Goal: Answer question/provide support: Share knowledge or assist other users

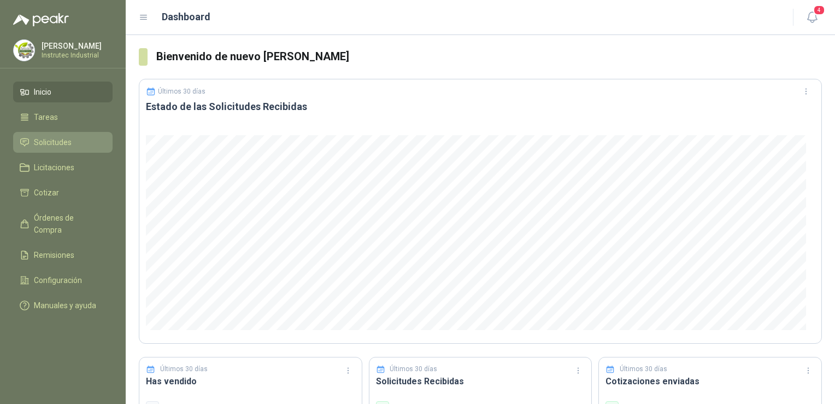
click at [53, 139] on span "Solicitudes" at bounding box center [53, 142] width 38 height 12
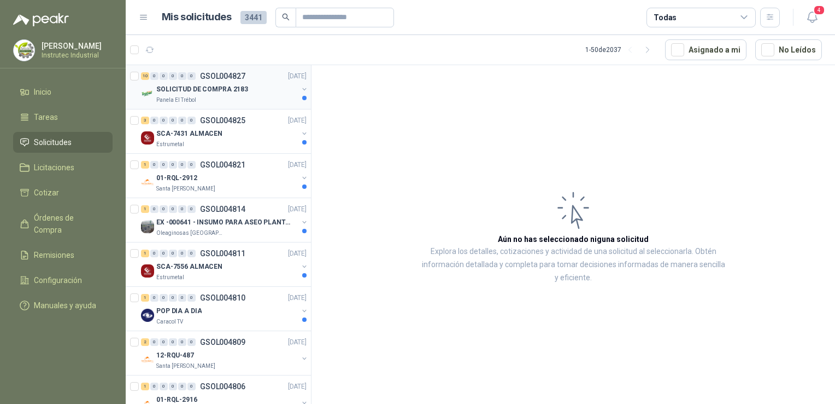
click at [238, 91] on p "SOLICITUD DE COMPRA 2183" at bounding box center [202, 89] width 92 height 10
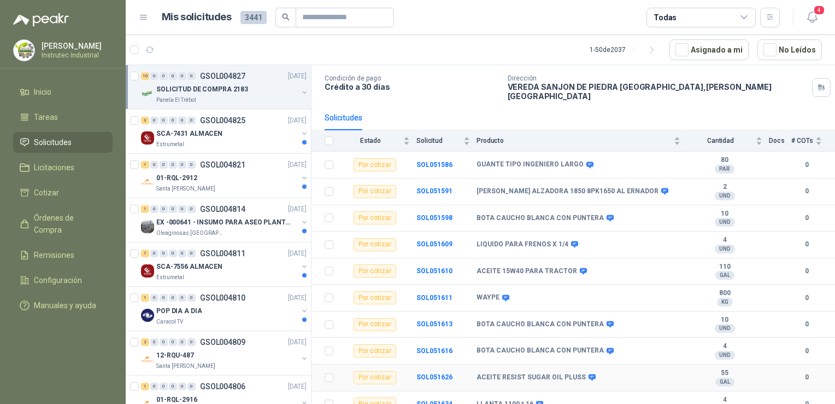
scroll to position [68, 0]
click at [225, 132] on div "SCA-7431 ALMACEN" at bounding box center [227, 133] width 142 height 13
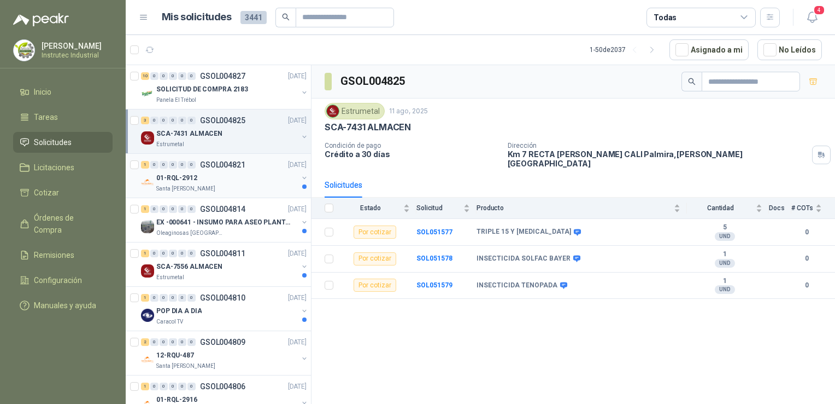
click at [223, 185] on div "Santa [PERSON_NAME]" at bounding box center [227, 188] width 142 height 9
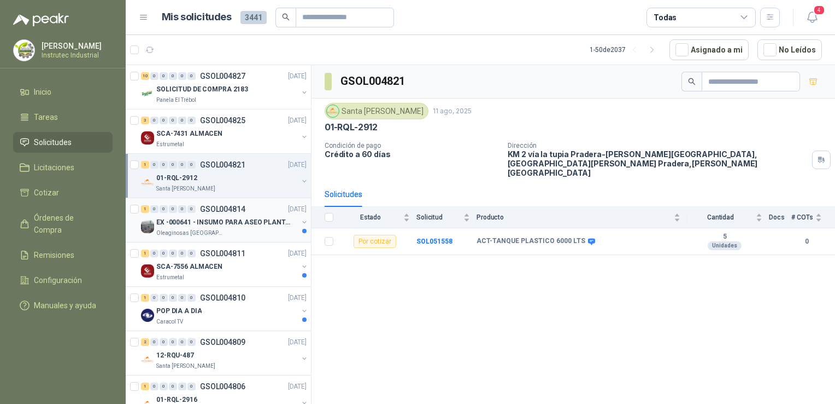
click at [214, 213] on div "1 0 0 0 0 0 GSOL004814 [DATE]" at bounding box center [225, 208] width 168 height 13
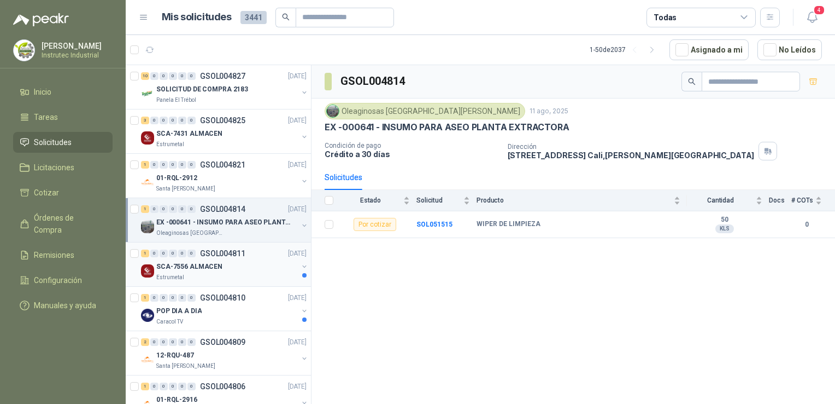
click at [255, 255] on div "1 0 0 0 0 0 GSOL004811 [DATE]" at bounding box center [225, 253] width 168 height 13
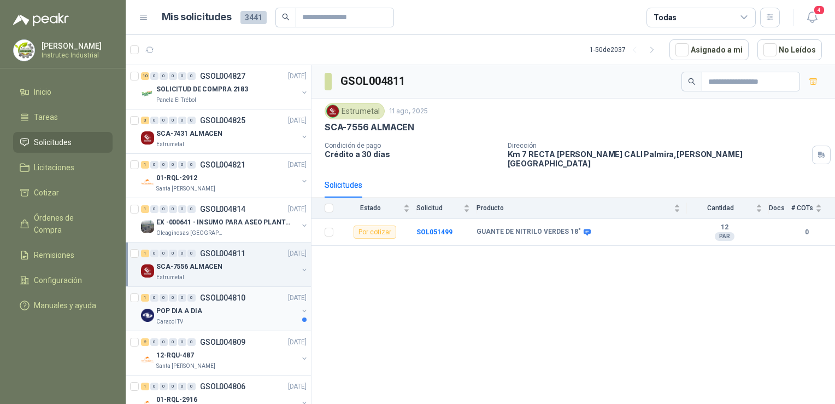
click at [257, 302] on div "1 0 0 0 0 0 GSOL004810 [DATE]" at bounding box center [225, 297] width 168 height 13
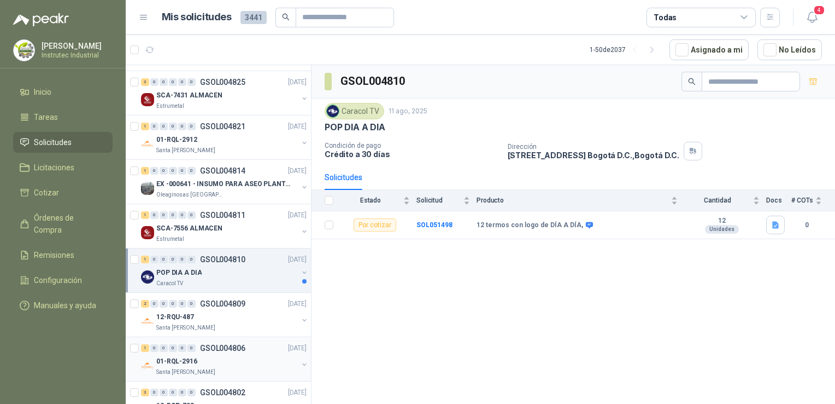
scroll to position [55, 0]
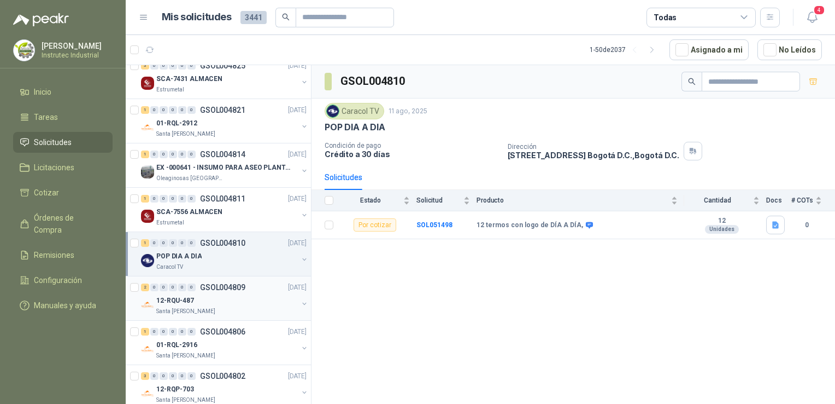
click at [222, 304] on div "12-RQU-487" at bounding box center [227, 300] width 142 height 13
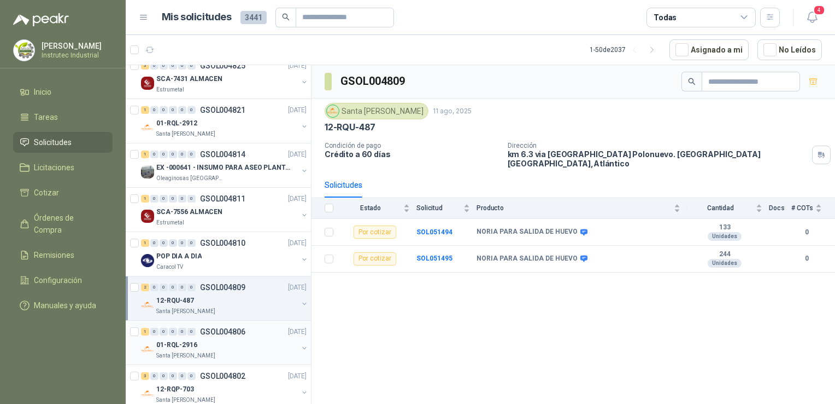
click at [227, 332] on p "GSOL004806" at bounding box center [222, 332] width 45 height 8
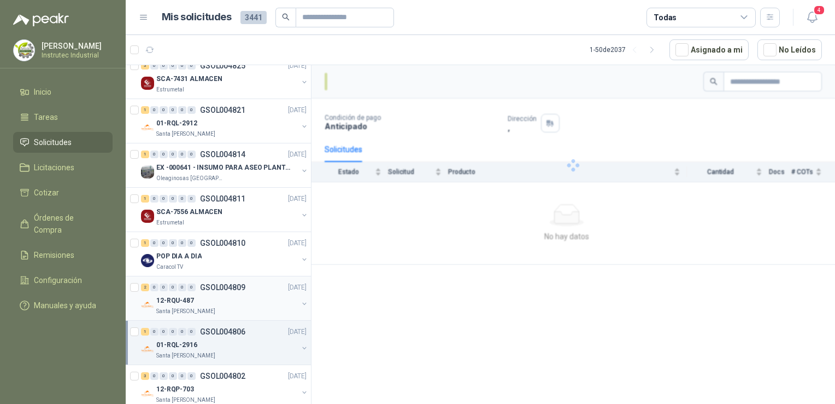
scroll to position [164, 0]
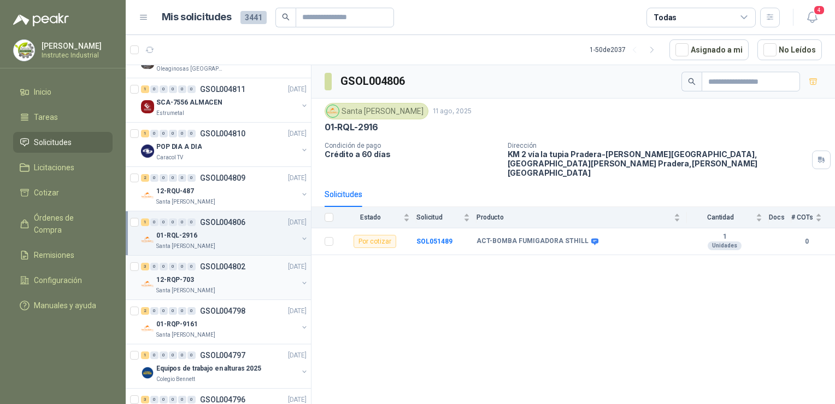
click at [243, 281] on div "12-RQP-703" at bounding box center [227, 279] width 142 height 13
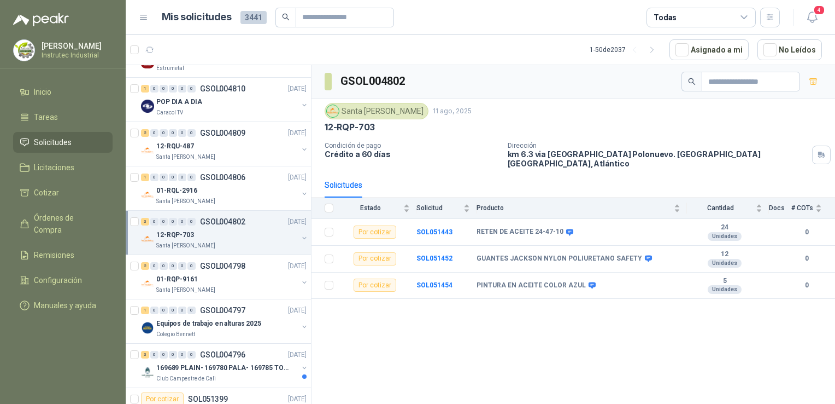
scroll to position [273, 0]
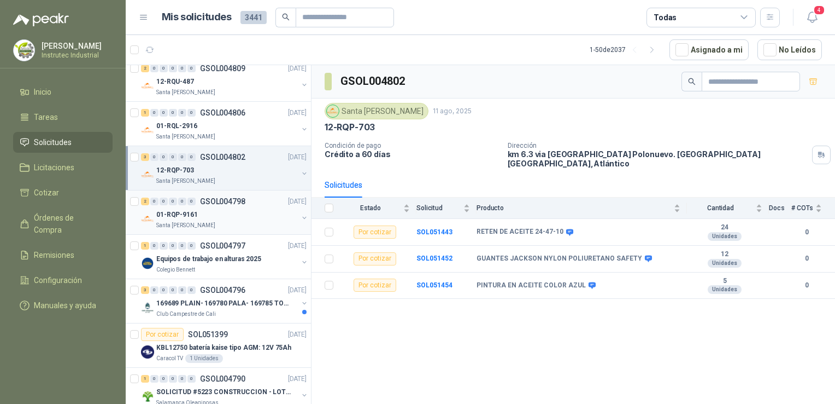
click at [244, 221] on div "Santa [PERSON_NAME]" at bounding box center [227, 225] width 142 height 9
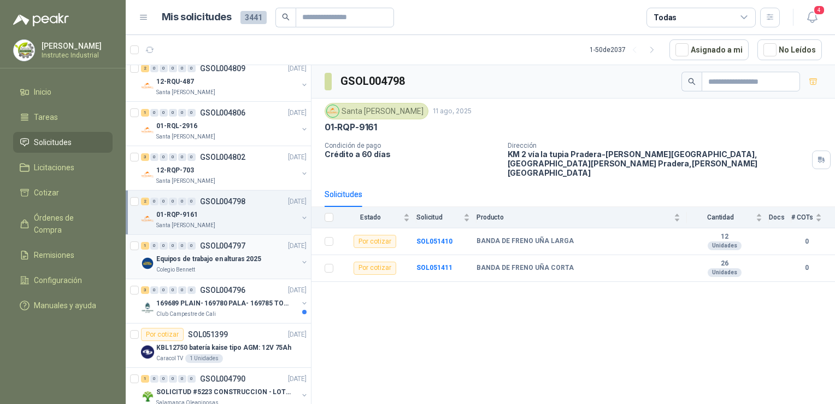
click at [243, 270] on div "Colegio Bennett" at bounding box center [227, 269] width 142 height 9
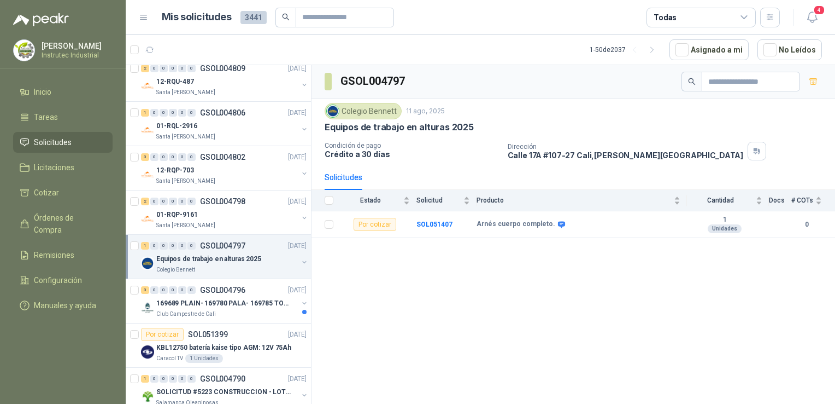
scroll to position [383, 0]
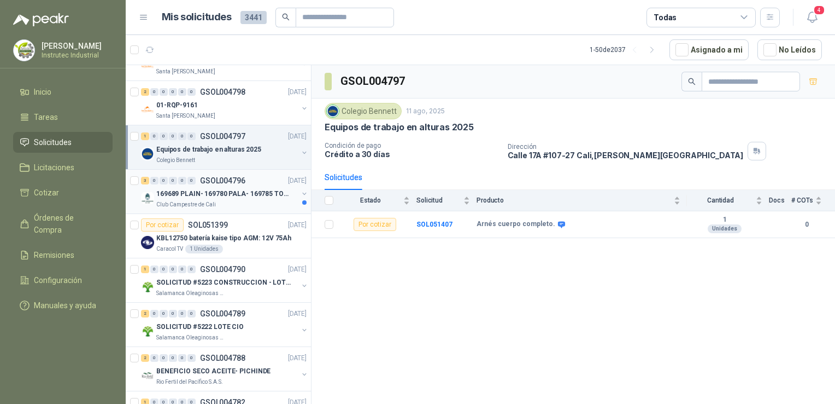
click at [225, 205] on div "Club Campestre de Cali" at bounding box center [227, 204] width 142 height 9
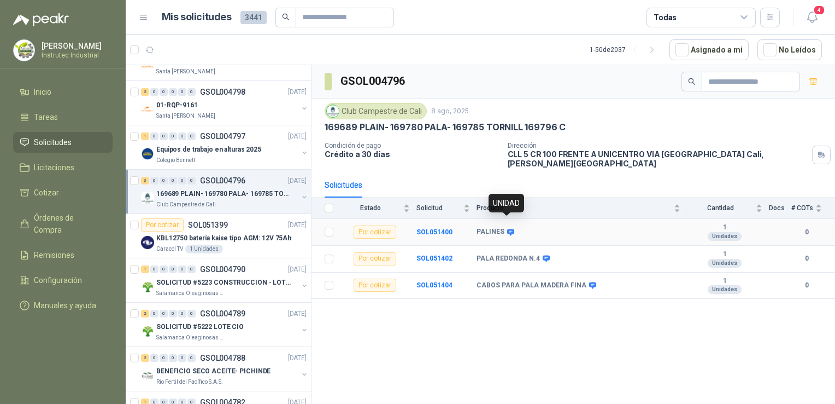
click at [507, 229] on icon at bounding box center [510, 232] width 7 height 7
click at [543, 255] on icon at bounding box center [546, 258] width 7 height 7
click at [369, 225] on div "Por cotizar" at bounding box center [375, 231] width 43 height 13
click at [375, 225] on div "Por cotizar" at bounding box center [375, 231] width 43 height 13
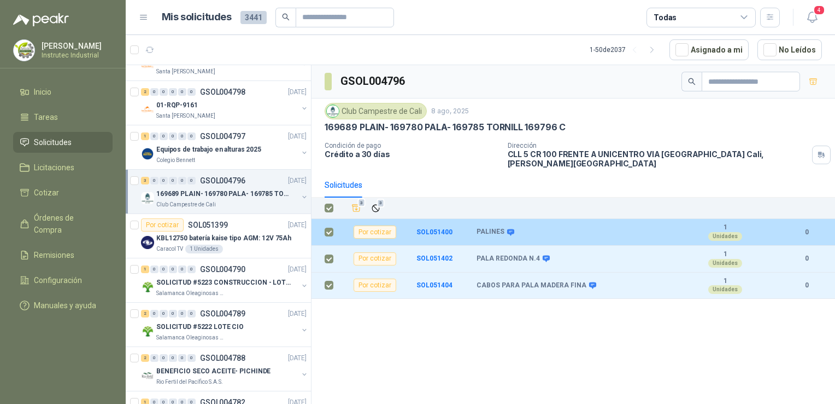
click at [377, 225] on div "Por cotizar" at bounding box center [375, 231] width 43 height 13
click at [609, 227] on div "PALINES" at bounding box center [579, 231] width 204 height 9
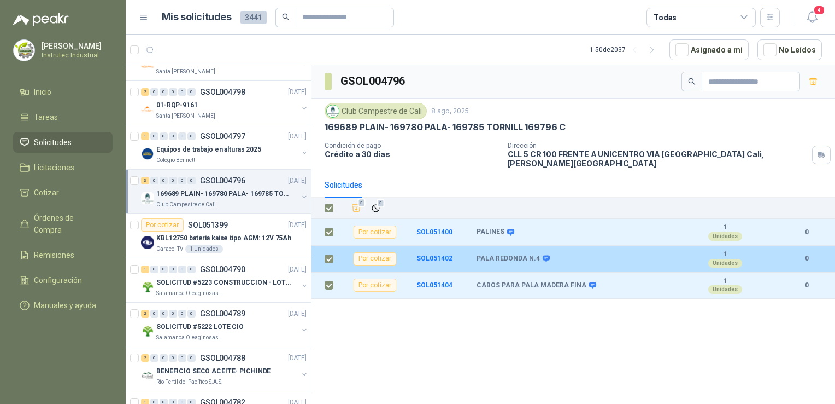
drag, startPoint x: 609, startPoint y: 219, endPoint x: 580, endPoint y: 248, distance: 41.4
click at [580, 254] on div "PALA REDONDA N.4" at bounding box center [579, 258] width 204 height 9
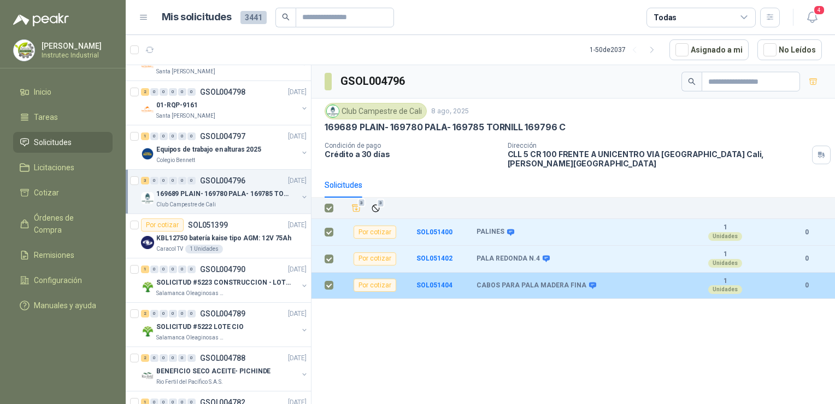
click at [529, 272] on td "CABOS PARA PALA MADERA FINA" at bounding box center [582, 285] width 211 height 27
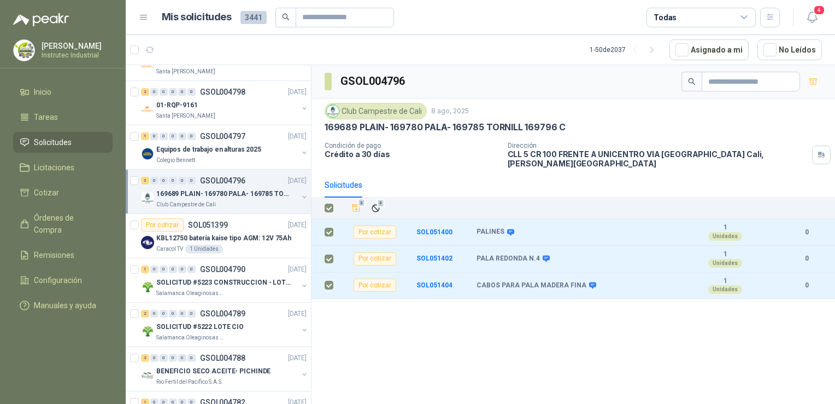
click at [233, 177] on p "GSOL004796" at bounding box center [222, 181] width 45 height 8
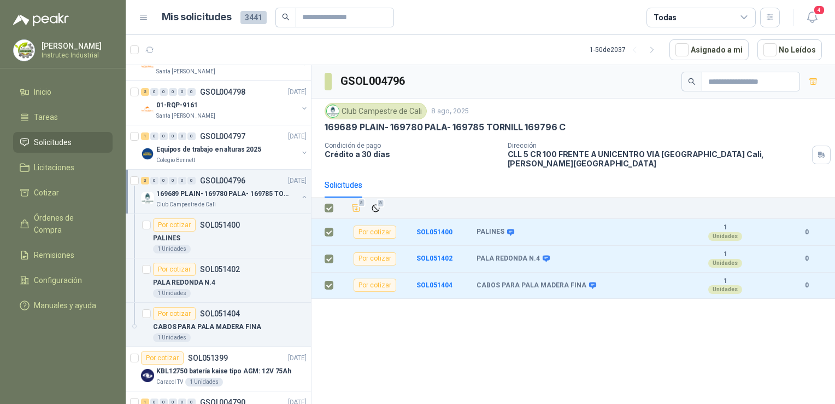
click at [399, 119] on div "Club Campestre de Cali [DATE] 169689 PLAIN- 169780 PALA- 169785 TORNILL 169796 C" at bounding box center [574, 118] width 498 height 30
drag, startPoint x: 515, startPoint y: 134, endPoint x: 522, endPoint y: 134, distance: 6.6
click at [522, 134] on div "Club Campestre de Cali [DATE] 169689 PLAIN- 169780 PALA- 169785 TORNILL 169796 …" at bounding box center [574, 135] width 498 height 65
drag, startPoint x: 522, startPoint y: 134, endPoint x: 634, endPoint y: 133, distance: 112.6
click at [622, 139] on div "Club Campestre de Cali [DATE] 169689 PLAIN- 169780 PALA- 169785 TORNILL 169796 …" at bounding box center [574, 135] width 498 height 65
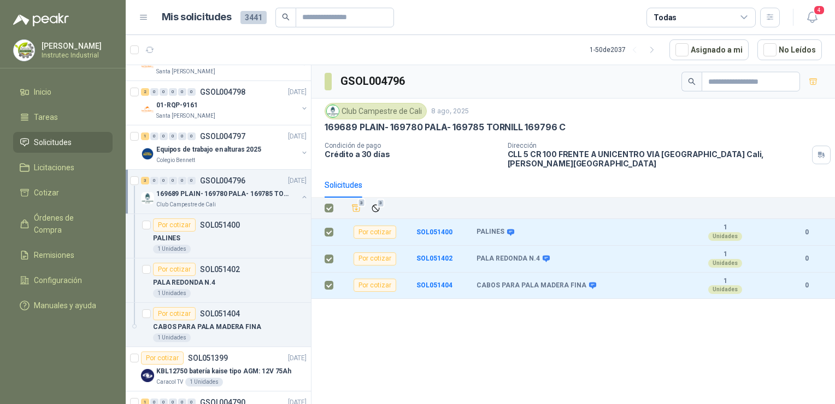
drag, startPoint x: 650, startPoint y: 131, endPoint x: 689, endPoint y: 127, distance: 39.6
click at [650, 131] on div "169689 PLAIN- 169780 PALA- 169785 TORNILL 169796 C" at bounding box center [574, 126] width 498 height 11
click at [689, 127] on div "169689 PLAIN- 169780 PALA- 169785 TORNILL 169796 C" at bounding box center [574, 126] width 498 height 11
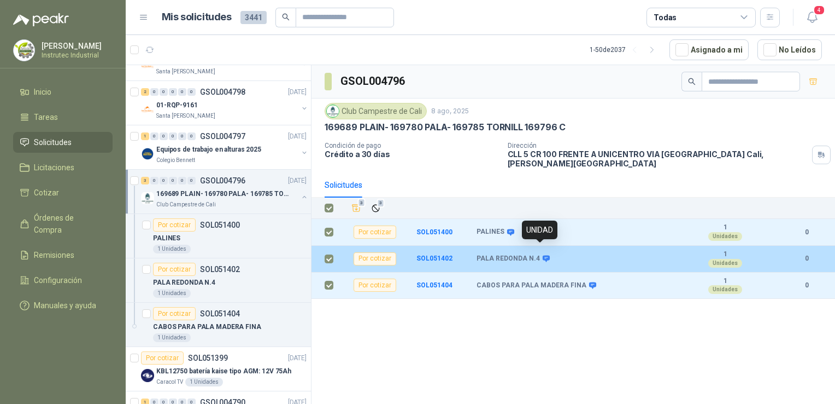
click at [543, 255] on icon at bounding box center [546, 258] width 7 height 7
click at [446, 254] on b "SOL051402" at bounding box center [435, 258] width 36 height 8
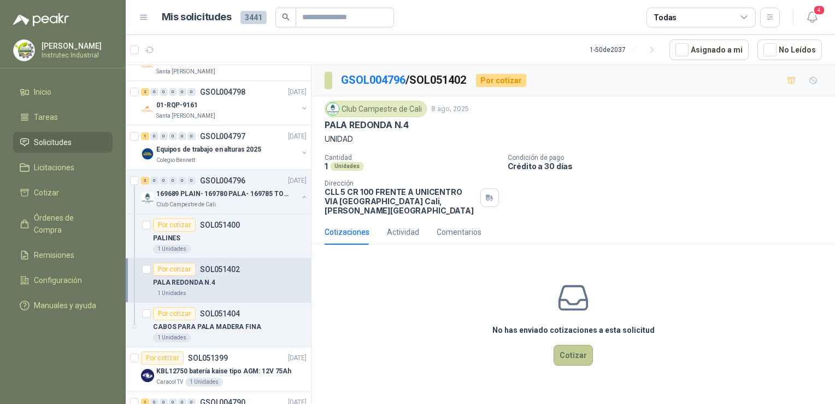
click at [571, 347] on button "Cotizar" at bounding box center [573, 354] width 39 height 21
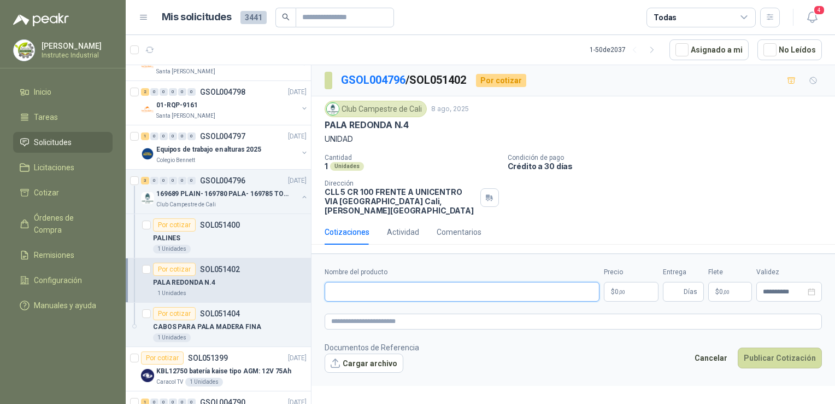
click at [417, 282] on input "Nombre del producto" at bounding box center [462, 292] width 275 height 20
drag, startPoint x: 410, startPoint y: 124, endPoint x: 319, endPoint y: 122, distance: 90.2
click at [319, 122] on div "Club Campestre de Cali [DATE] PALA REDONDA N.4 UNIDAD Cantidad 1 Unidades Condi…" at bounding box center [574, 157] width 524 height 123
copy p "PALA REDONDA N.4"
click at [420, 290] on input "Nombre del producto" at bounding box center [462, 292] width 275 height 20
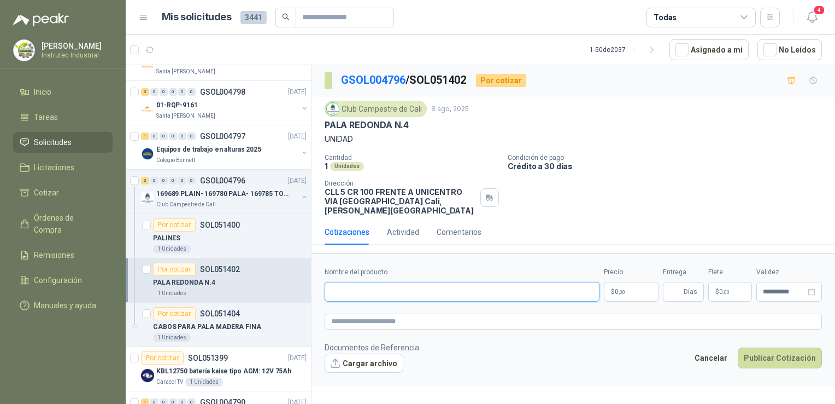
paste input "**********"
type input "**********"
click at [738, 347] on button "Publicar Cotización" at bounding box center [780, 357] width 84 height 21
click at [622, 284] on body "[PERSON_NAME] Instrutec Industrial Inicio Tareas Solicitudes Licitaciones Cotiz…" at bounding box center [417, 202] width 835 height 404
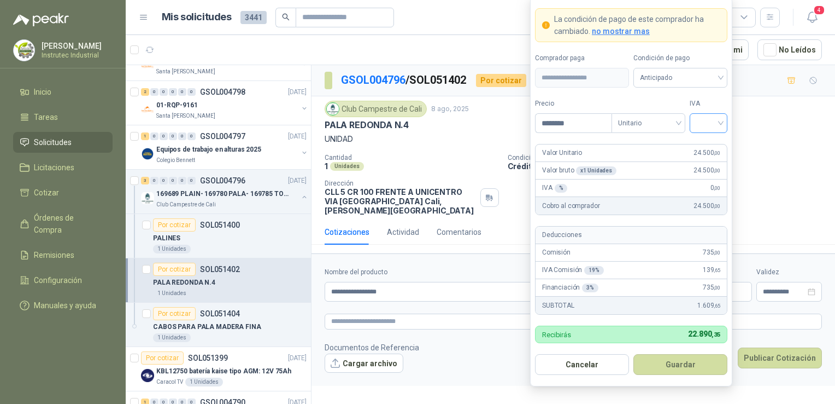
type input "********"
click at [719, 117] on input "search" at bounding box center [709, 122] width 25 height 16
click at [714, 162] on div "5%" at bounding box center [709, 164] width 20 height 12
click at [670, 370] on button "Guardar" at bounding box center [681, 364] width 94 height 21
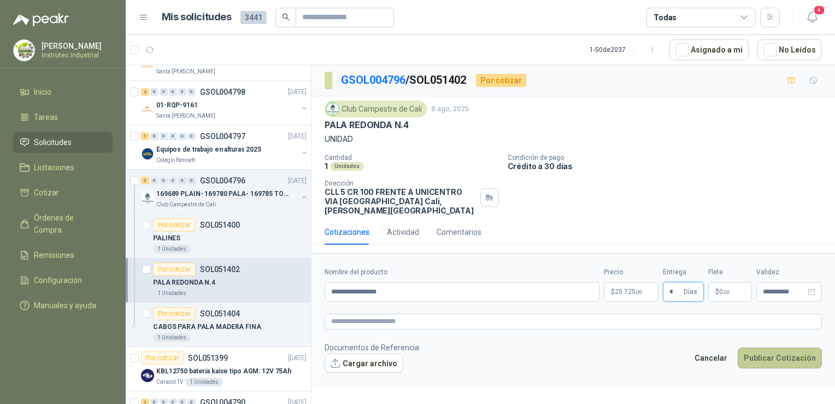
type input "*"
click at [778, 351] on button "Publicar Cotización" at bounding box center [780, 357] width 84 height 21
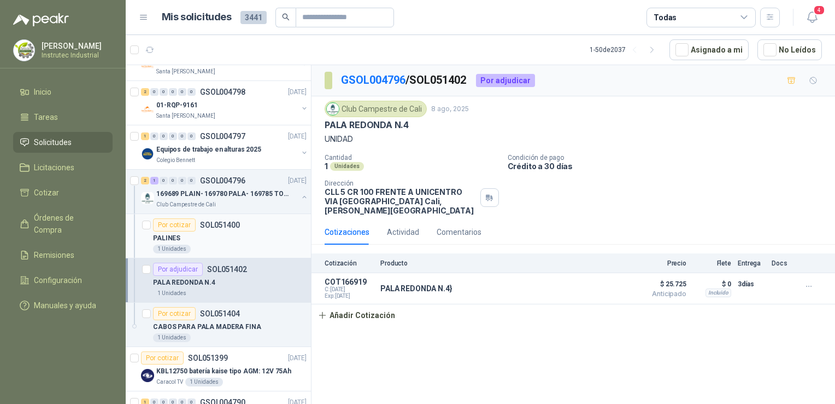
click at [256, 244] on div "1 Unidades" at bounding box center [230, 248] width 154 height 9
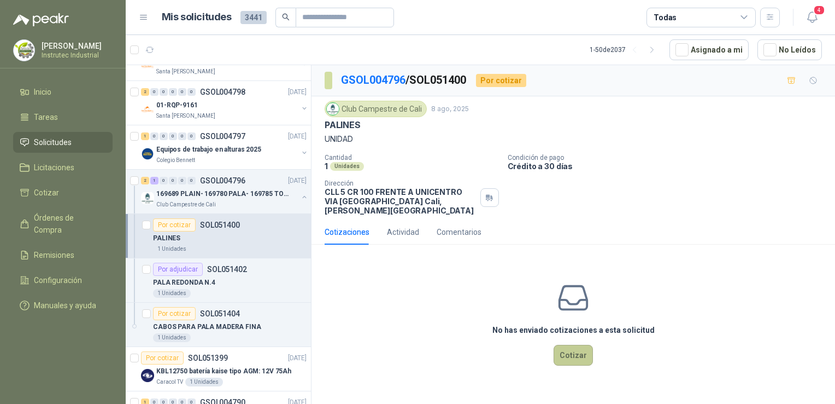
click at [569, 344] on button "Cotizar" at bounding box center [573, 354] width 39 height 21
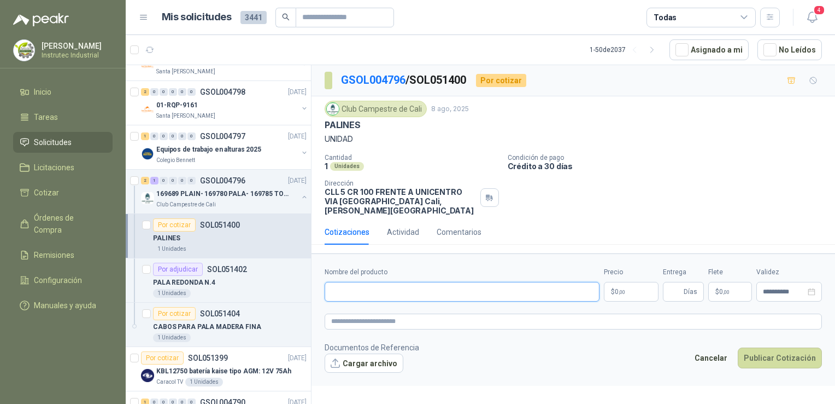
click at [424, 282] on input "Nombre del producto" at bounding box center [462, 292] width 275 height 20
drag, startPoint x: 364, startPoint y: 122, endPoint x: 302, endPoint y: 126, distance: 62.5
click at [302, 126] on div "10 0 0 0 0 0 GSOL004827 [DATE] SOLICITUD DE COMPRA 2183 Panela El Trébol 3 0 0 …" at bounding box center [481, 236] width 710 height 343
click at [385, 282] on input "Nombre del producto" at bounding box center [462, 292] width 275 height 20
type input "*"
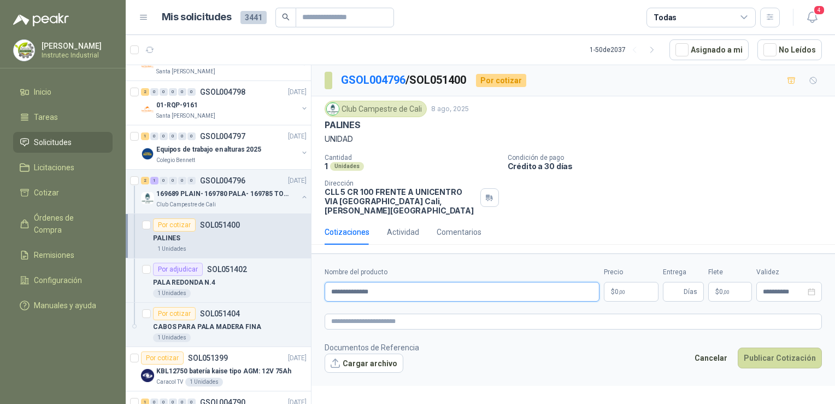
type input "**********"
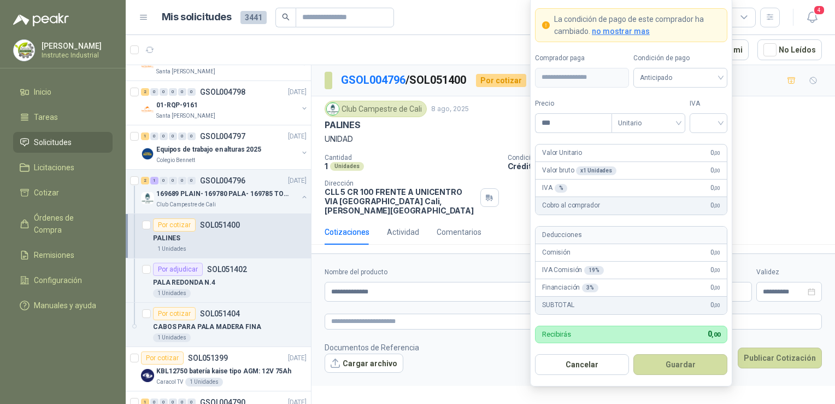
click at [633, 276] on body "[PERSON_NAME] Instrutec Industrial Inicio Tareas Solicitudes Licitaciones Cotiz…" at bounding box center [417, 202] width 835 height 404
type input "********"
click at [710, 125] on input "search" at bounding box center [709, 122] width 25 height 16
click at [710, 157] on div "5%" at bounding box center [708, 163] width 33 height 17
click at [670, 368] on button "Guardar" at bounding box center [681, 364] width 94 height 21
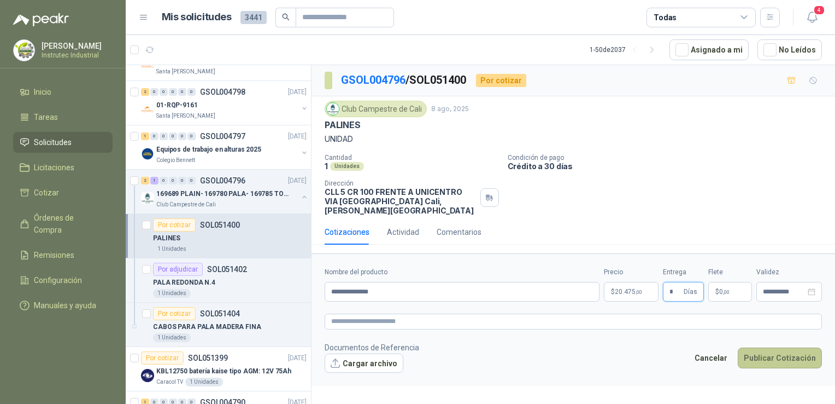
type input "*"
click at [805, 349] on button "Publicar Cotización" at bounding box center [780, 357] width 84 height 21
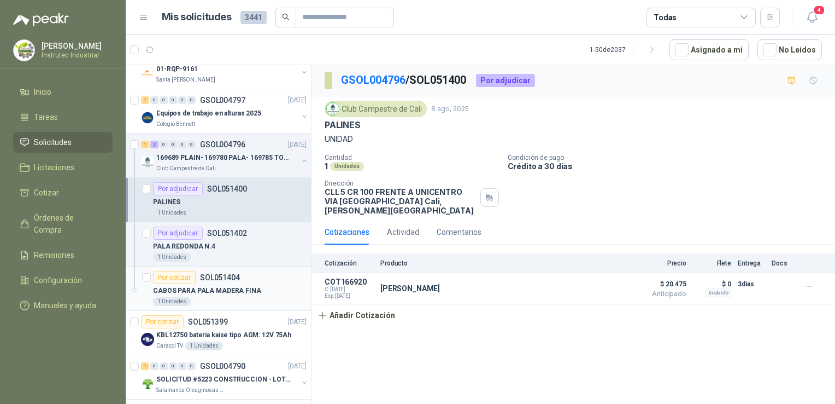
scroll to position [437, 0]
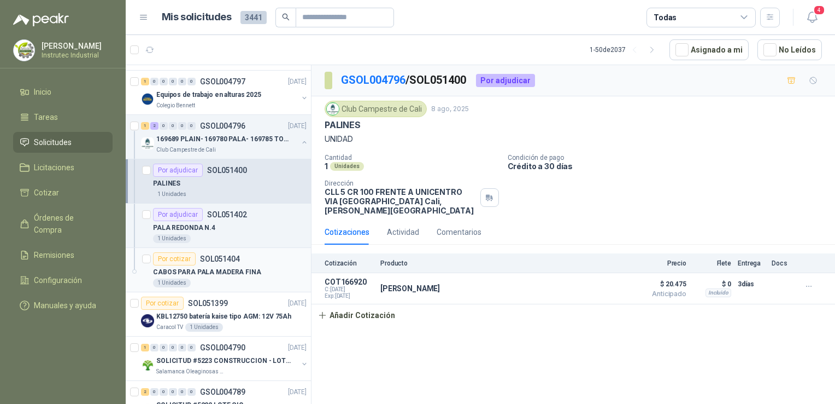
click at [252, 273] on p "CABOS PARA PALA MADERA FINA" at bounding box center [207, 272] width 108 height 10
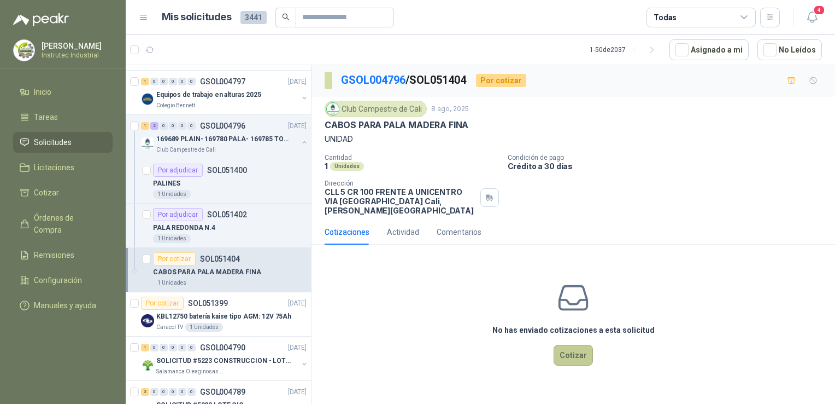
click at [559, 348] on button "Cotizar" at bounding box center [573, 354] width 39 height 21
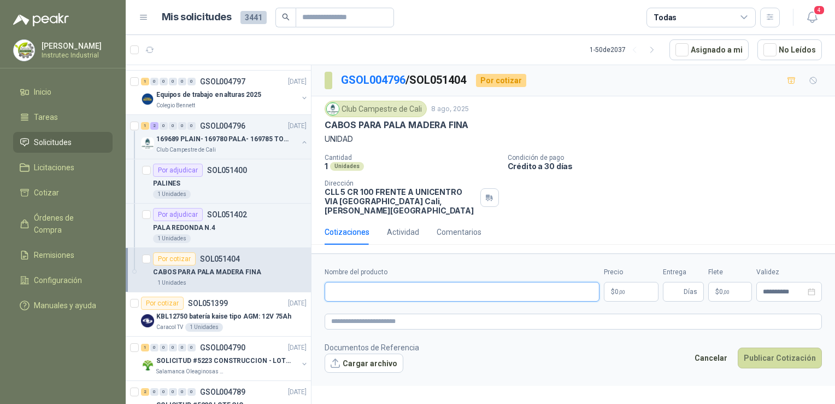
click at [425, 283] on input "Nombre del producto" at bounding box center [462, 292] width 275 height 20
drag, startPoint x: 479, startPoint y: 124, endPoint x: 299, endPoint y: 123, distance: 180.4
click at [301, 123] on div "10 0 0 0 0 0 GSOL004827 [DATE] SOLICITUD DE COMPRA 2183 Panela El Trébol 3 0 0 …" at bounding box center [481, 236] width 710 height 343
drag, startPoint x: 542, startPoint y: 132, endPoint x: 468, endPoint y: 125, distance: 74.7
click at [542, 131] on div "Club Campestre de Cali [DATE] CABOS PARA PALA MADERA FINA UNIDAD" at bounding box center [574, 123] width 498 height 44
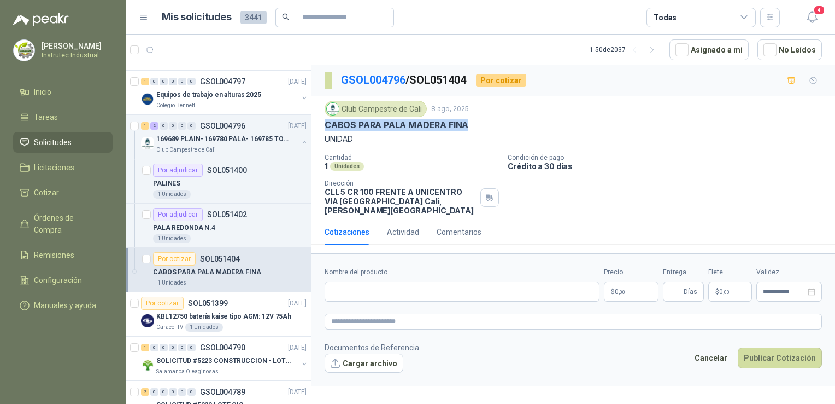
drag, startPoint x: 468, startPoint y: 124, endPoint x: 326, endPoint y: 122, distance: 141.6
click at [326, 122] on div "CABOS PARA PALA MADERA FINA" at bounding box center [574, 124] width 498 height 11
copy p "CABOS PARA PALA MADERA FINA"
click at [399, 282] on input "Nombre del producto" at bounding box center [462, 292] width 275 height 20
paste input "**********"
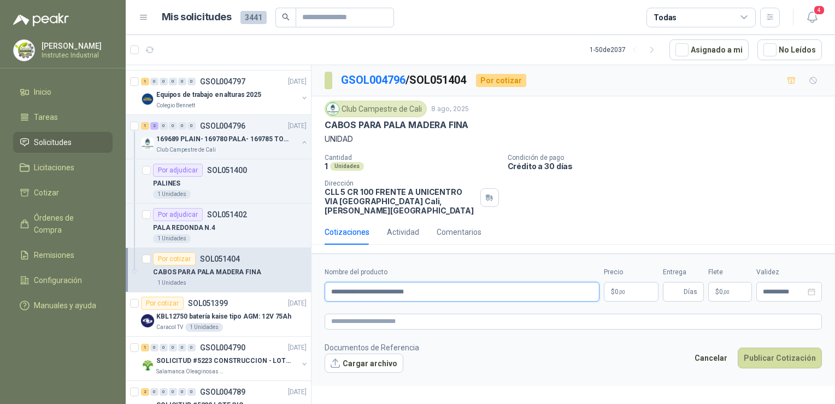
type input "**********"
click at [738, 347] on button "Publicar Cotización" at bounding box center [780, 357] width 84 height 21
click at [651, 286] on body "[PERSON_NAME] Instrutec Industrial Inicio Tareas Solicitudes Licitaciones Cotiz…" at bounding box center [417, 202] width 835 height 404
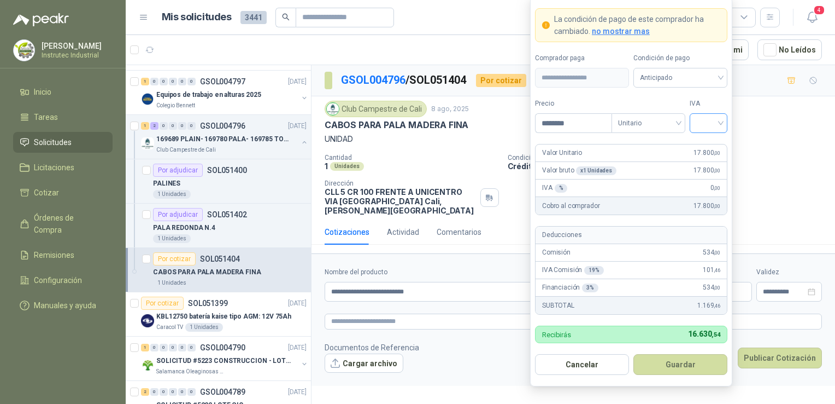
type input "********"
click at [721, 125] on input "search" at bounding box center [709, 122] width 25 height 16
click at [714, 142] on div "19%" at bounding box center [709, 147] width 20 height 12
click at [678, 367] on button "Guardar" at bounding box center [681, 364] width 94 height 21
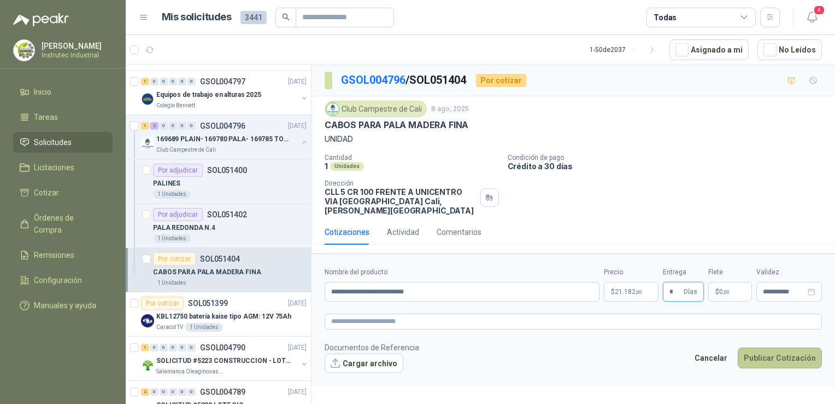
type input "*"
click at [793, 349] on button "Publicar Cotización" at bounding box center [780, 357] width 84 height 21
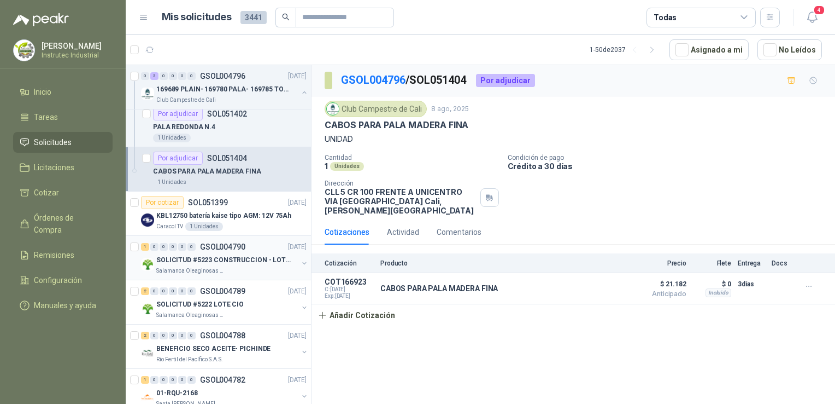
scroll to position [547, 0]
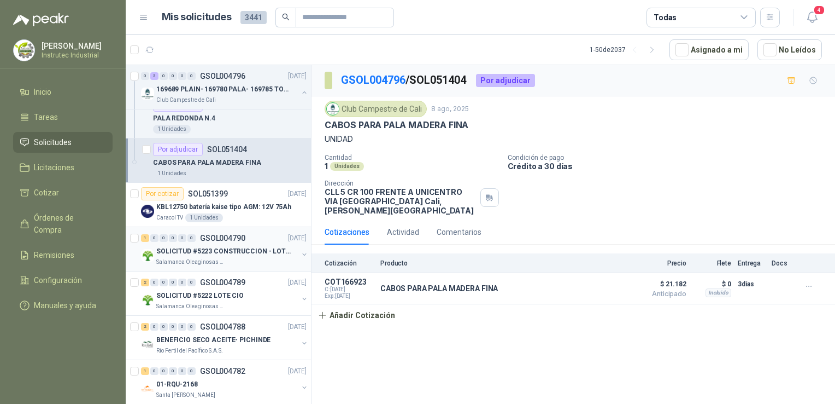
click at [254, 259] on div "Salamanca Oleaginosas SAS" at bounding box center [227, 262] width 142 height 9
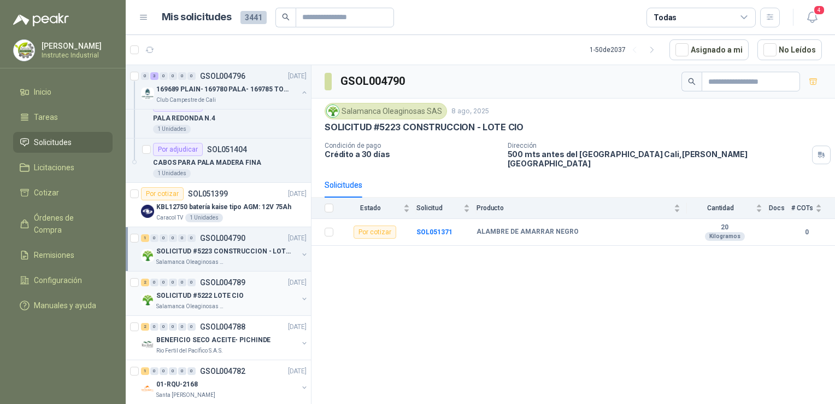
click at [250, 299] on div "SOLICITUD #5222 LOTE CIO" at bounding box center [227, 295] width 142 height 13
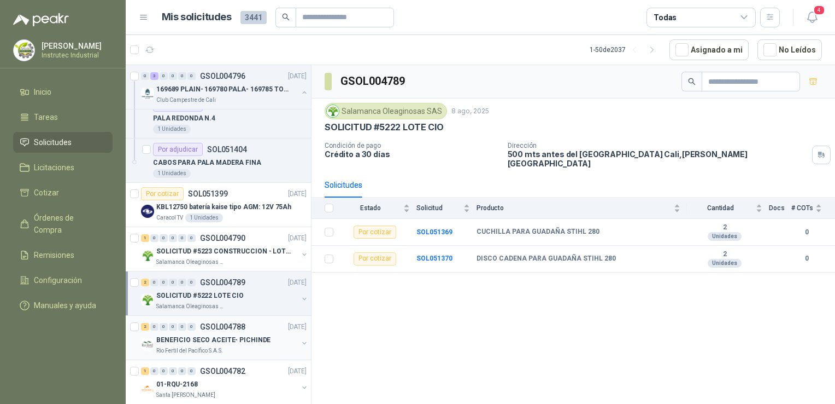
click at [249, 320] on div "2 0 0 0 0 0 GSOL004788 [DATE]" at bounding box center [225, 326] width 168 height 13
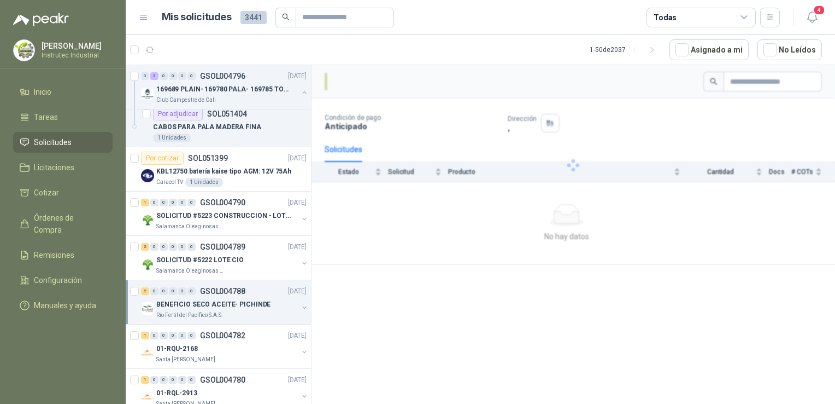
scroll to position [601, 0]
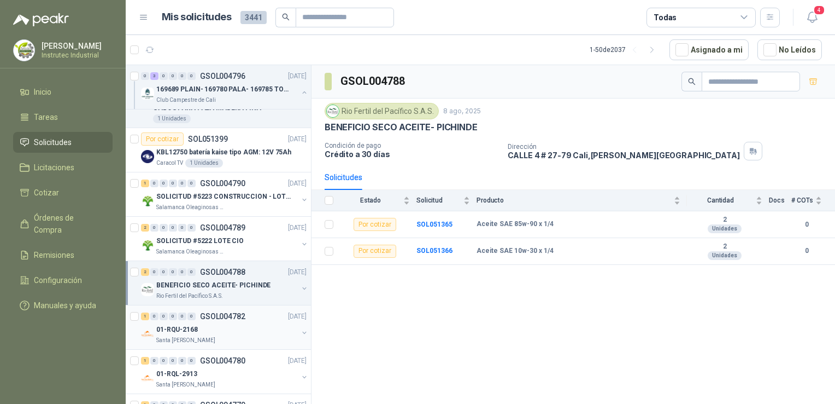
click at [248, 319] on div "1 0 0 0 0 0 GSOL004782 [DATE]" at bounding box center [225, 315] width 168 height 13
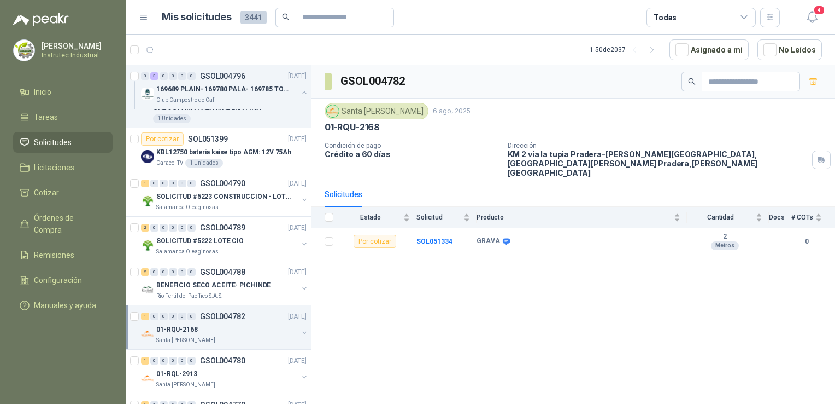
scroll to position [656, 0]
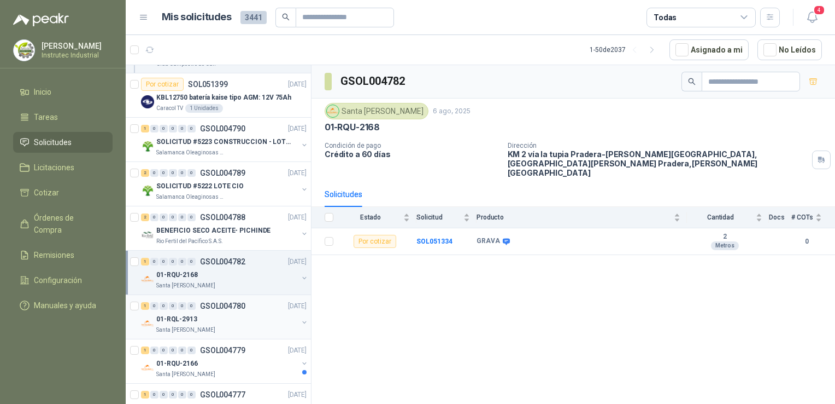
click at [249, 317] on div "01-RQL-2913" at bounding box center [227, 318] width 142 height 13
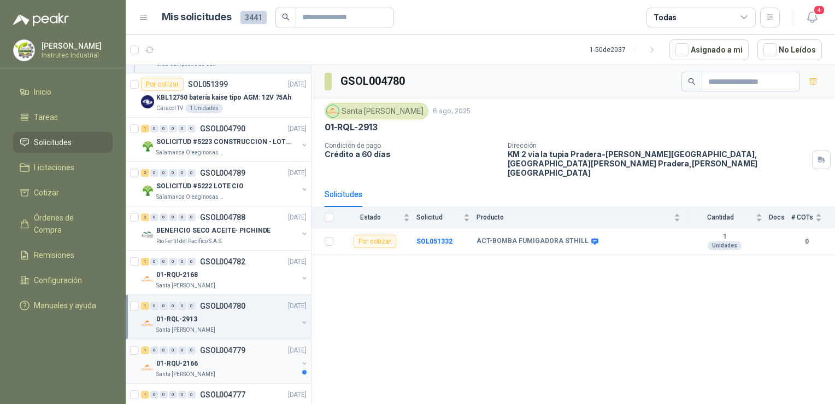
click at [244, 351] on p "GSOL004779" at bounding box center [222, 350] width 45 height 8
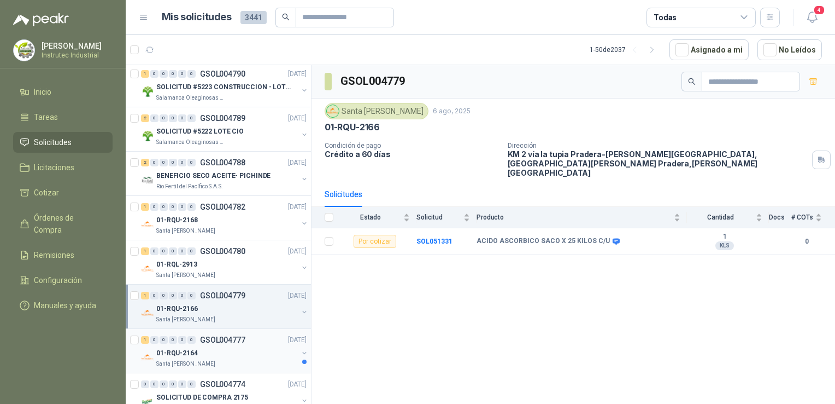
click at [243, 346] on div "01-RQU-2164" at bounding box center [227, 352] width 142 height 13
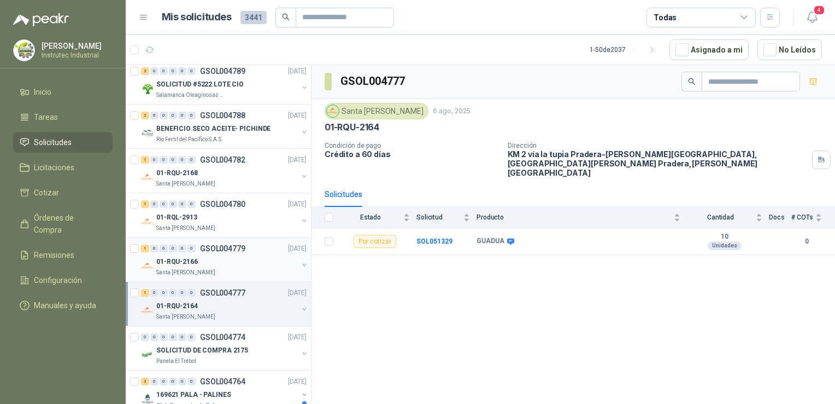
scroll to position [820, 0]
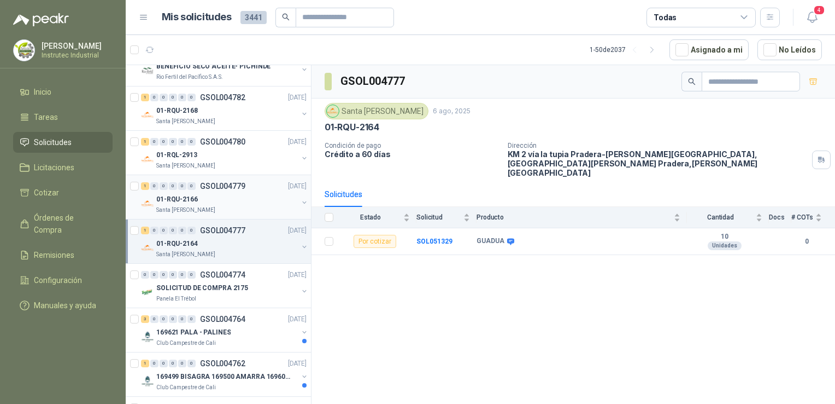
click at [243, 319] on p "GSOL004764" at bounding box center [222, 319] width 45 height 8
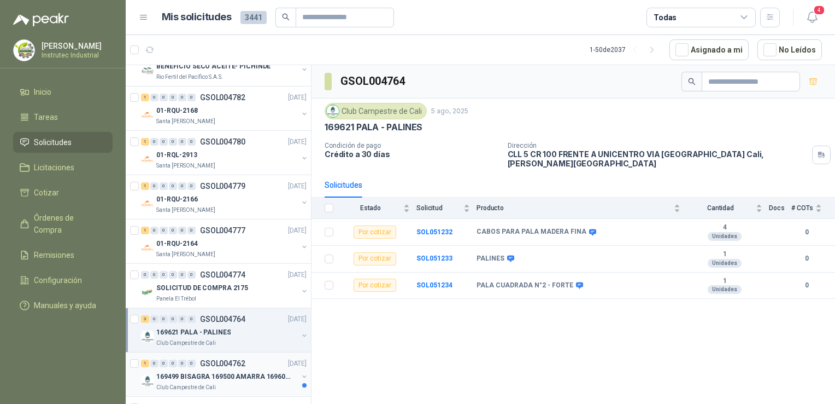
click at [246, 360] on div "1 0 0 0 0 0 GSOL004762 [DATE]" at bounding box center [225, 363] width 168 height 13
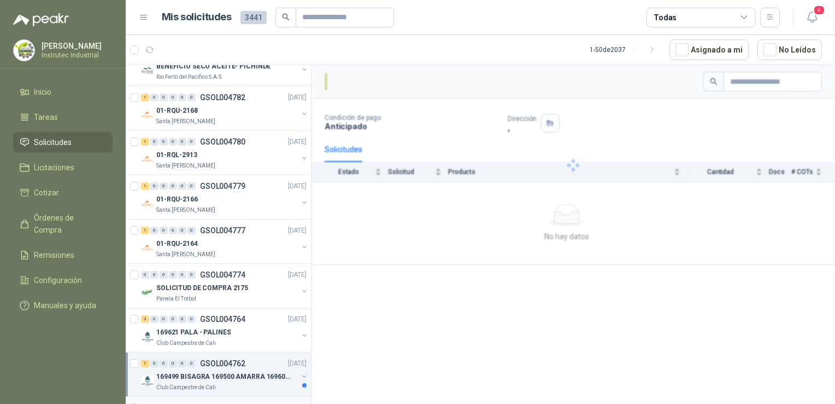
scroll to position [930, 0]
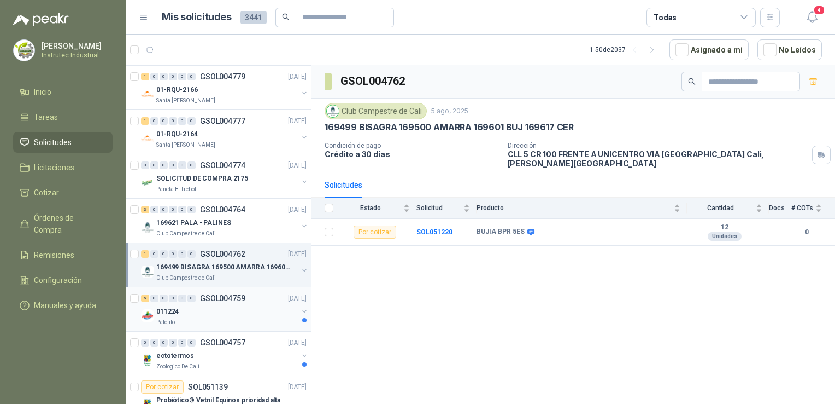
click at [252, 306] on div "011224" at bounding box center [227, 311] width 142 height 13
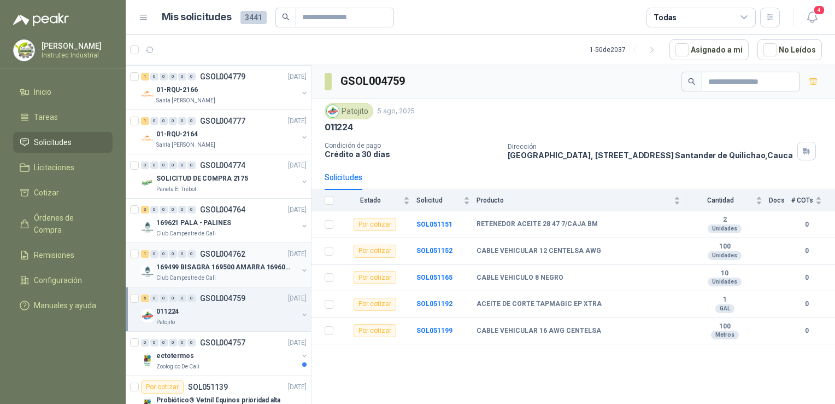
click at [254, 274] on div "Club Campestre de Cali" at bounding box center [227, 277] width 142 height 9
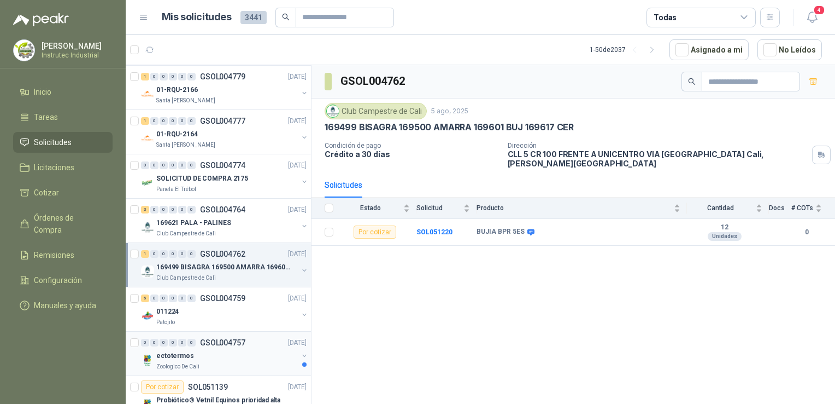
click at [225, 350] on div "ectotermos" at bounding box center [227, 355] width 142 height 13
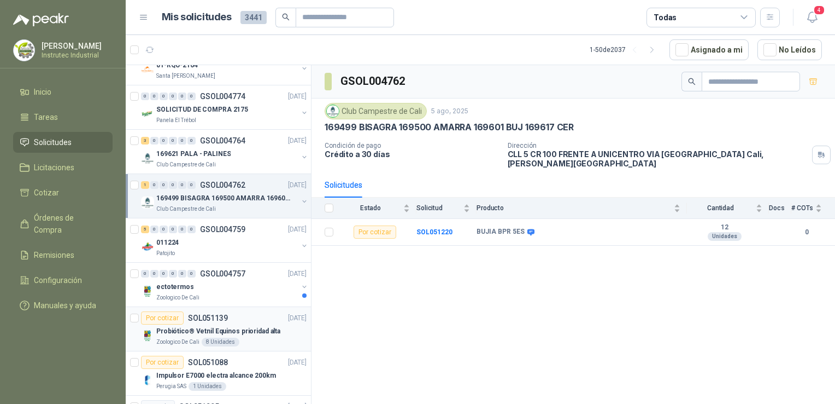
scroll to position [1039, 0]
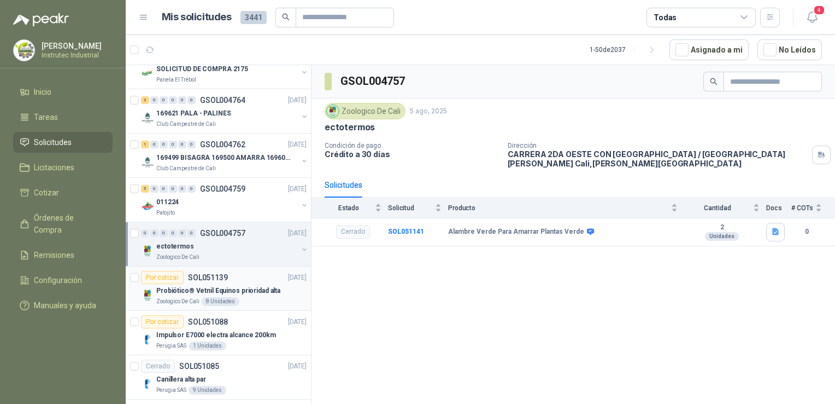
click at [252, 297] on div "Zoologico De Cali 8 Unidades" at bounding box center [231, 301] width 150 height 9
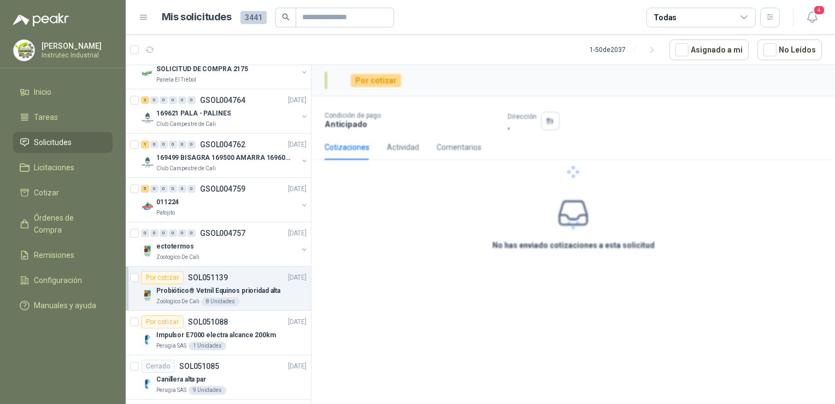
scroll to position [1094, 0]
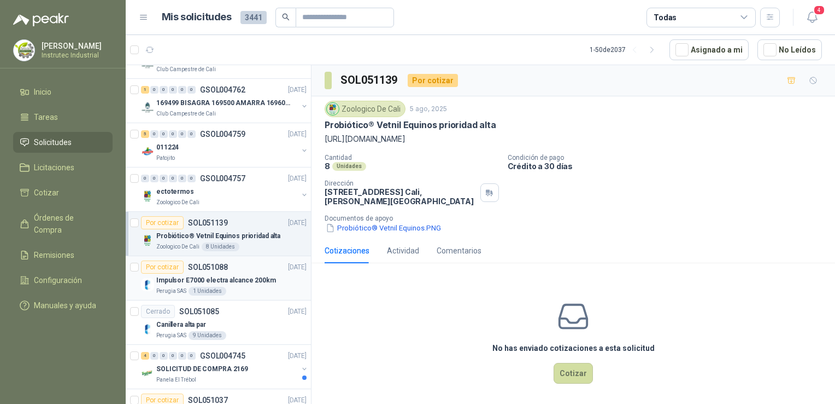
click at [252, 287] on div "Perugia SAS 1 Unidades" at bounding box center [231, 291] width 150 height 9
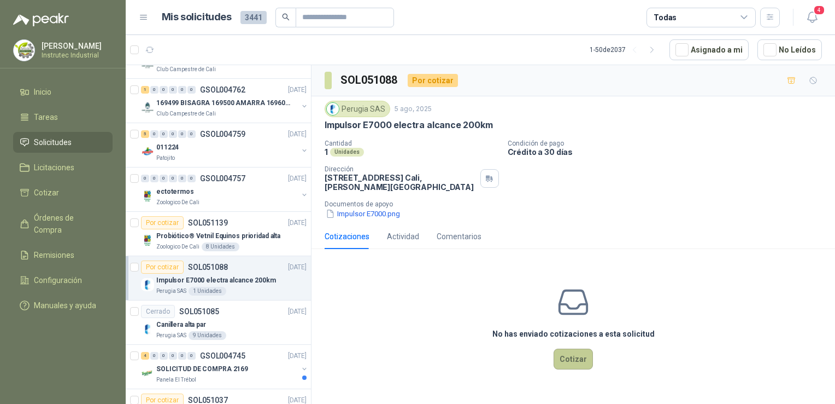
click at [562, 355] on button "Cotizar" at bounding box center [573, 358] width 39 height 21
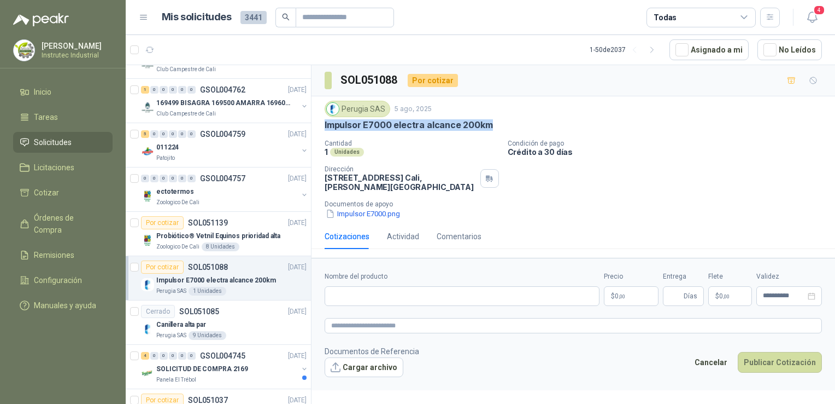
drag, startPoint x: 490, startPoint y: 126, endPoint x: 319, endPoint y: 124, distance: 171.7
click at [319, 124] on div "Perugia SAS [DATE] Impulsor E7000 electra alcance 200km Cantidad 1 Unidades Con…" at bounding box center [574, 159] width 524 height 127
copy p "Impulsor E7000 electra alcance 200km"
drag, startPoint x: 787, startPoint y: 186, endPoint x: 768, endPoint y: 179, distance: 20.2
click at [785, 183] on div "Cantidad 1 Unidades Condición de pago Crédito a 30 días Dirección [STREET_ADDRE…" at bounding box center [574, 179] width 498 height 80
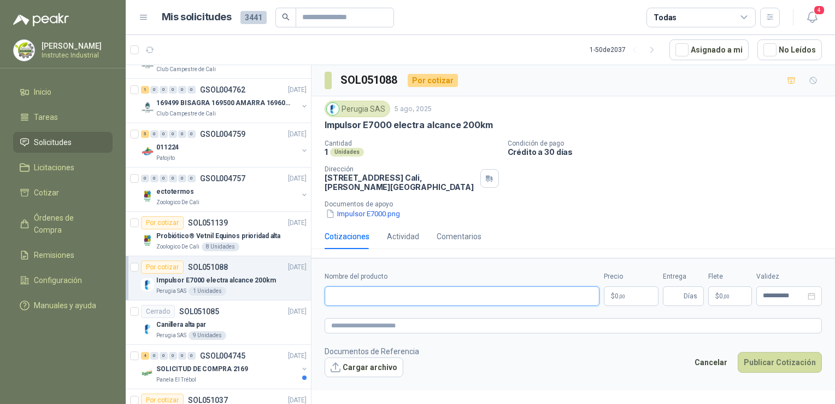
click at [417, 299] on input "Nombre del producto" at bounding box center [462, 296] width 275 height 20
paste input "**********"
type input "**********"
click at [627, 294] on p "$ 0 ,00" at bounding box center [631, 296] width 55 height 20
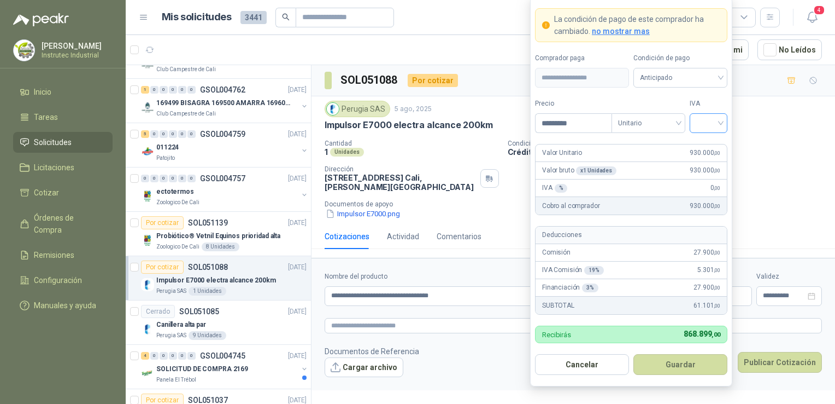
type input "*********"
click at [712, 126] on input "search" at bounding box center [709, 122] width 25 height 16
click at [712, 145] on div "19%" at bounding box center [709, 147] width 20 height 12
click at [764, 360] on button "Publicar Cotización" at bounding box center [780, 362] width 84 height 21
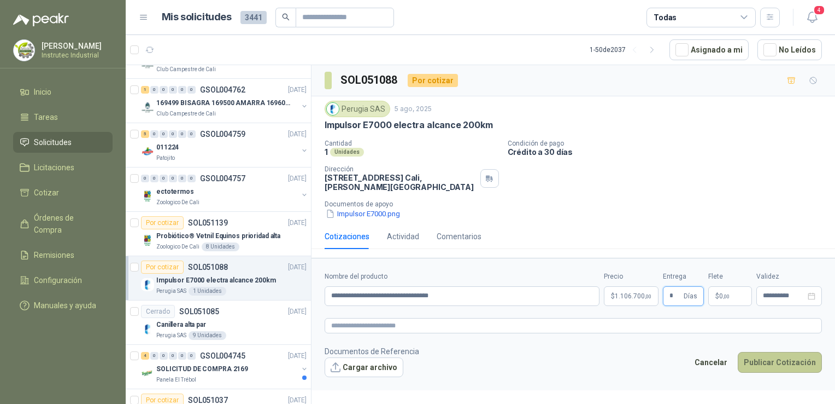
type input "*"
click at [783, 366] on button "Publicar Cotización" at bounding box center [780, 362] width 84 height 21
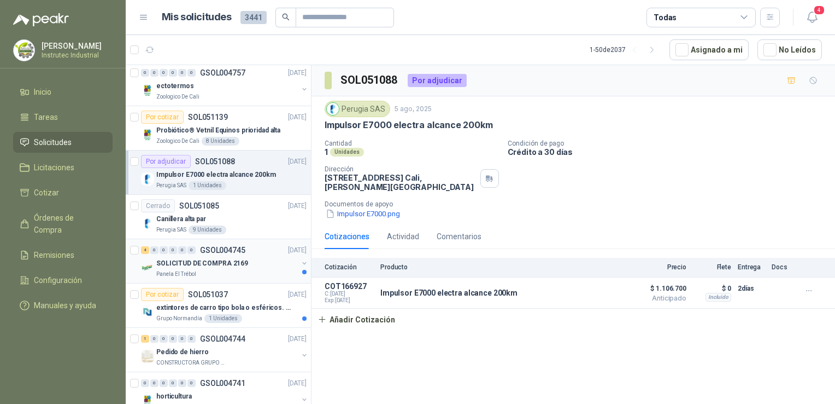
scroll to position [1203, 0]
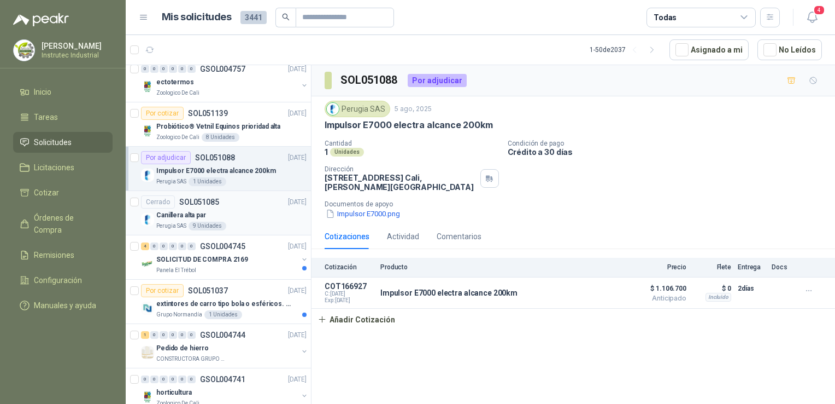
click at [247, 221] on div "Perugia SAS 9 Unidades" at bounding box center [231, 225] width 150 height 9
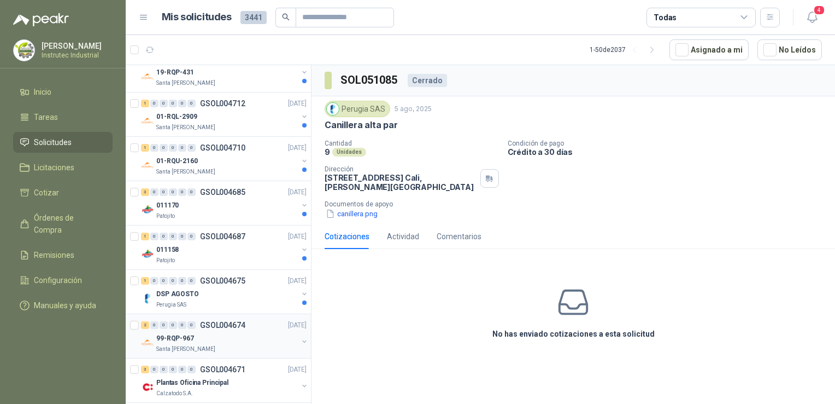
scroll to position [2023, 0]
